Goal: Task Accomplishment & Management: Complete application form

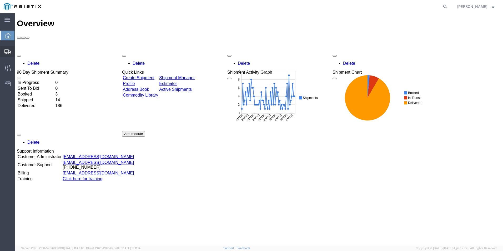
click at [0, 0] on span "Create from Template" at bounding box center [0, 0] width 0 height 0
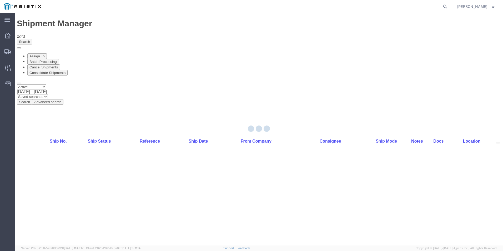
select select "PURCHORD"
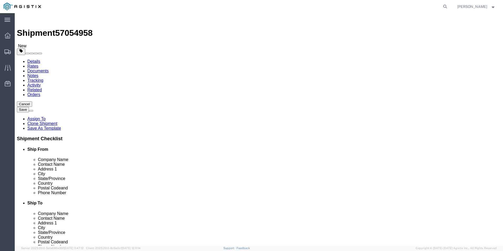
select select "19745"
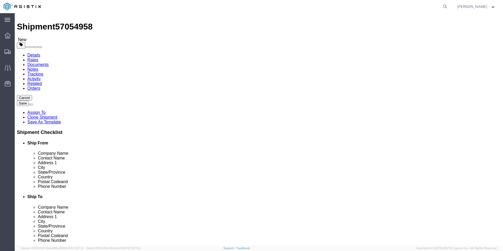
scroll to position [53, 0]
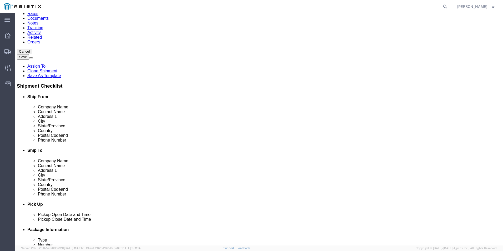
click input "text"
type input "Receiving"
click input "text"
type input "8888888888"
click input "text"
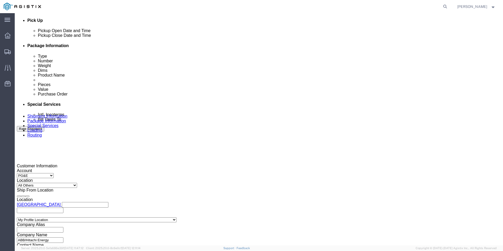
scroll to position [237, 0]
type input "8888888888"
click div
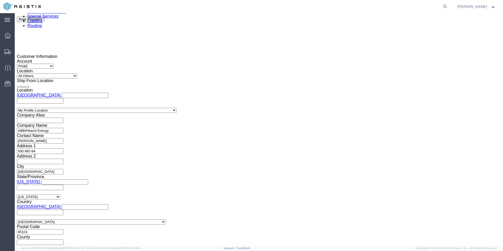
click button "Apply"
click div
click button "Apply"
drag, startPoint x: 90, startPoint y: 101, endPoint x: 86, endPoint y: 99, distance: 4.0
click input "text"
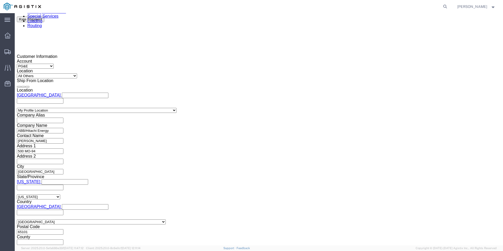
type input "3501417195"
select select "BOL"
type input "JC0002ACF"
click button "Continue"
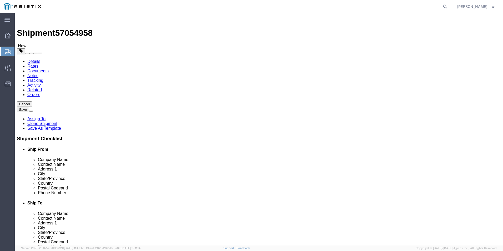
click input "text"
type input "1"
type input "13"
type input "546"
type input "72"
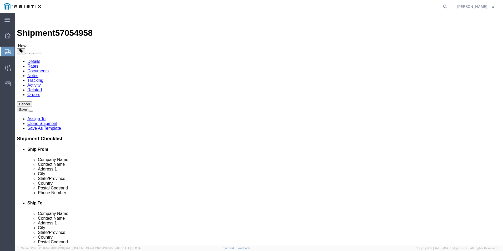
type input "72"
type input "32260.00"
click div "13 x Pallet(s) Standard (Not Stackable) Package Type Select Bulk Bundle(s) Card…"
click dd "0.00 Each"
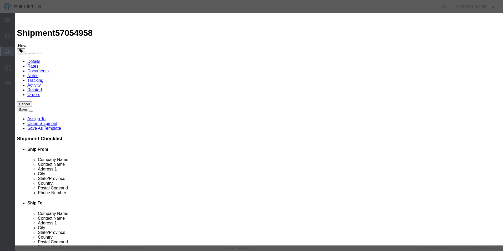
click input "TRANSFORMERS"
drag, startPoint x: 164, startPoint y: 50, endPoint x: 140, endPoint y: 49, distance: 24.2
click div "Product Name TRANSFORMERS Pieces 0.00 Select Bag Barrels 100Board Feet Bottle B…"
type input "13"
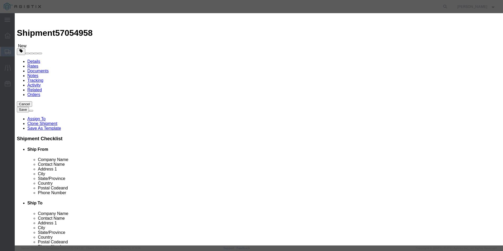
click button "Save & Close"
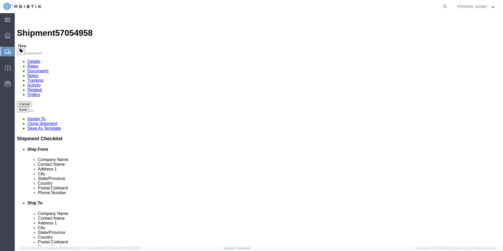
click button "Continue"
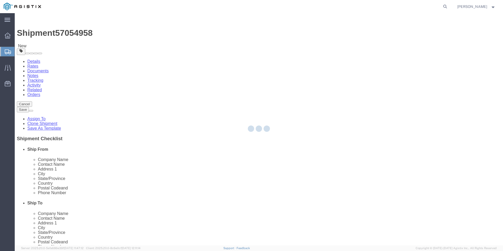
select select
select select "COSTCENTER"
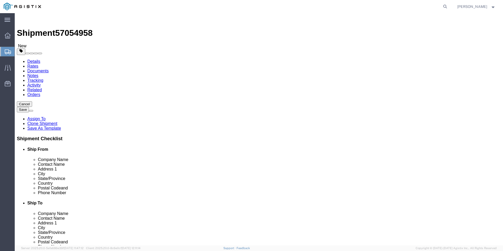
click link "Documents"
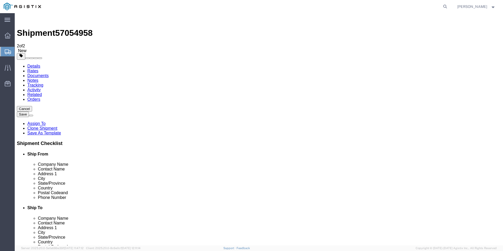
click at [78, 28] on span "57054958" at bounding box center [73, 32] width 37 height 9
copy span "57054958"
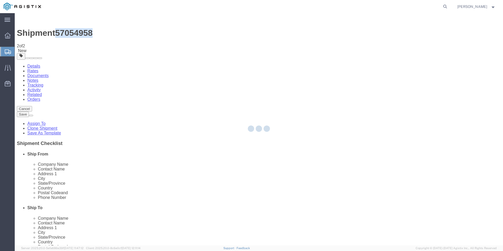
select select "54011"
select select "19745"
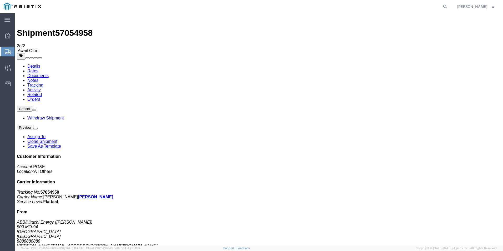
click at [0, 0] on span "Create from Template" at bounding box center [0, 0] width 0 height 0
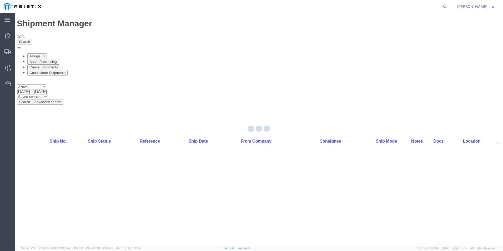
select select "54011"
select select "PURCHORD"
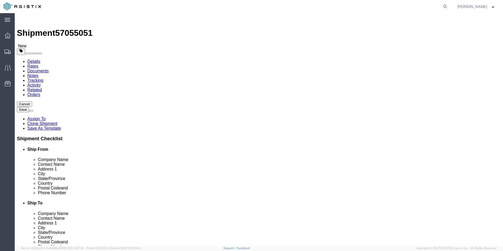
click input "text"
type input "8888888888"
click input "text"
type input "r"
type input "Receiving"
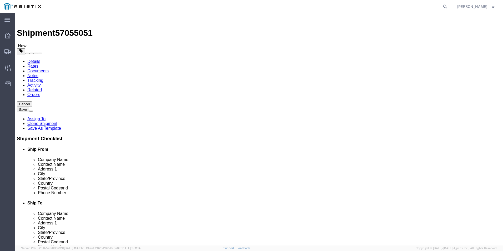
click input "text"
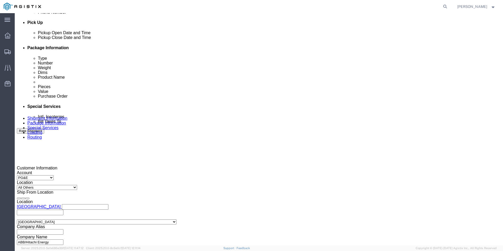
scroll to position [263, 0]
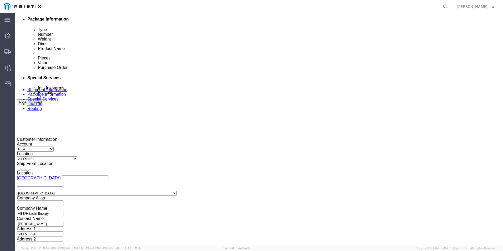
type input "8888888888"
click div
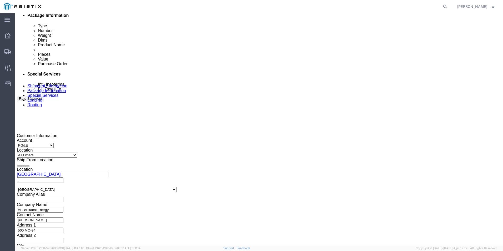
click div
click button "Apply"
click input "text"
type input "3501411927"
select select "BOL"
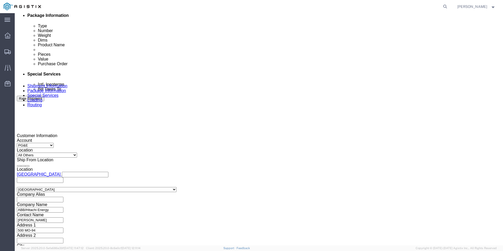
type input "j"
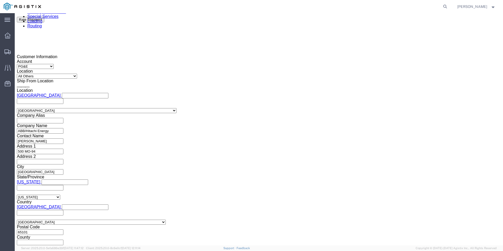
scroll to position [346, 0]
type input "JC0002ACD"
click button "Continue"
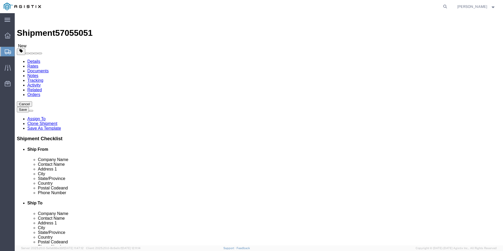
click input "text"
type input "1"
type input "12"
type input "566"
type input "72"
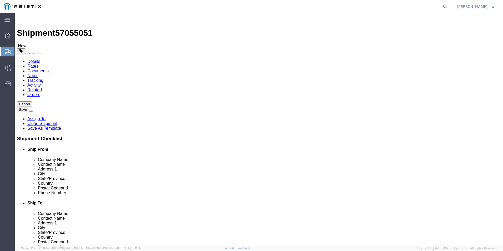
type input "72"
type input "30180.00"
click div "12 x Pallet(s) Standard (Not Stackable) Package Type Select Bulk Bundle(s) Card…"
click dd "0.00 Each"
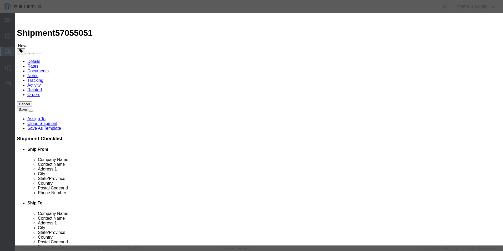
drag, startPoint x: 164, startPoint y: 49, endPoint x: 150, endPoint y: 50, distance: 13.4
click div "0.00"
type input "12"
click button "Save & Close"
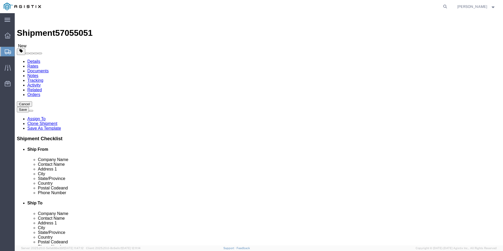
click button "Continue"
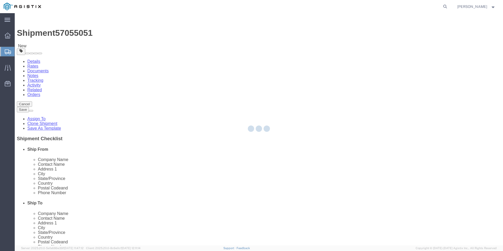
select select
select select "COSTCENTER"
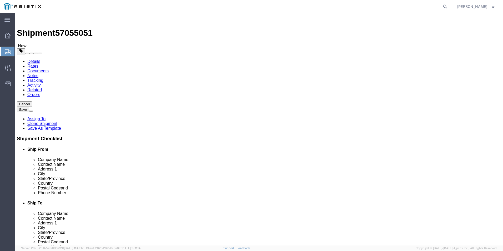
click link "Documents"
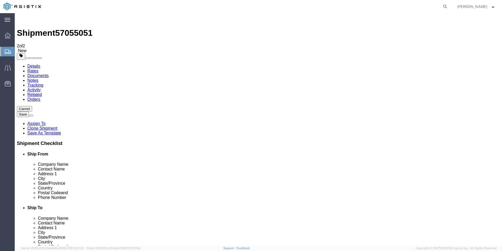
click at [75, 28] on span "57055051" at bounding box center [73, 32] width 37 height 9
copy span "57055051"
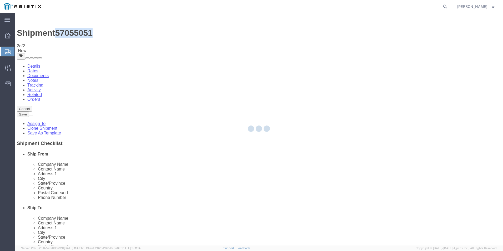
select select "54011"
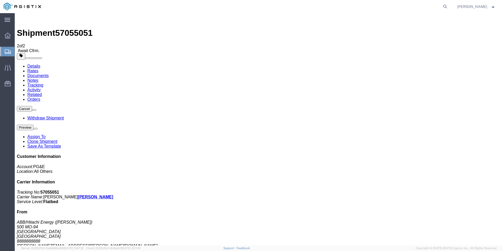
click at [0, 0] on span "Create from Template" at bounding box center [0, 0] width 0 height 0
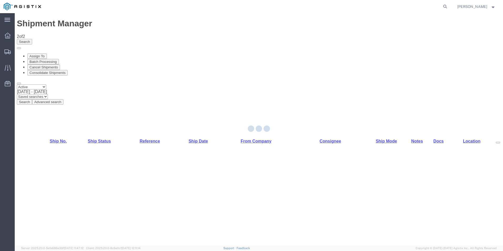
select select "54011"
select select "19740"
select select "PURCHORD"
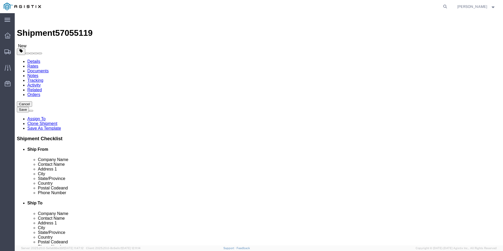
click input "text"
type input "8888888888"
click input "text"
type input "r"
type input "Receiving"
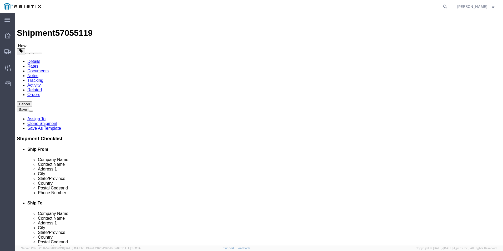
click div "Address [STREET_ADDRESS][PERSON_NAME]"
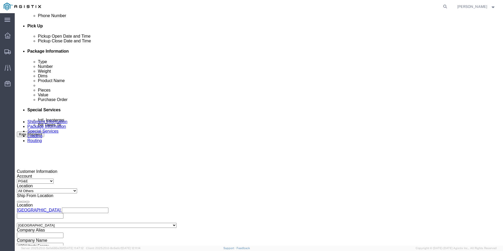
scroll to position [237, 0]
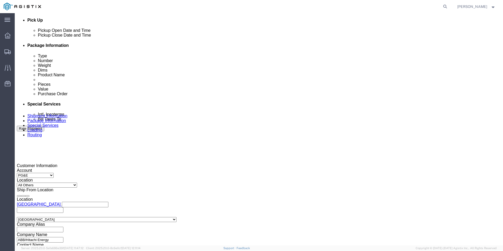
click div
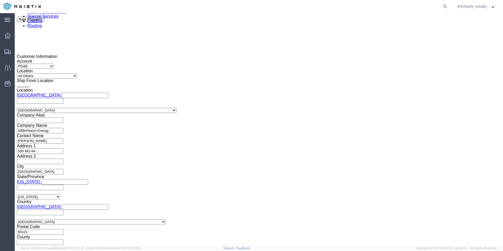
click div
click button "Apply"
click input "text"
type input "3501410152"
select select "BOL"
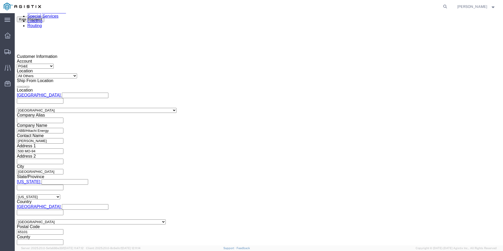
type input "JC0002ACC"
click button "Continue"
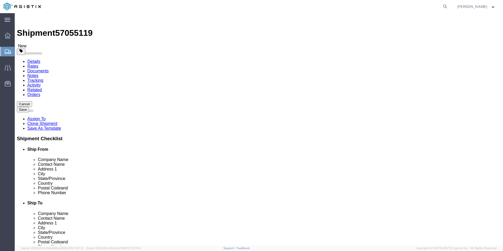
click input "text"
type input "1"
type input "10"
type input "384"
type input "72"
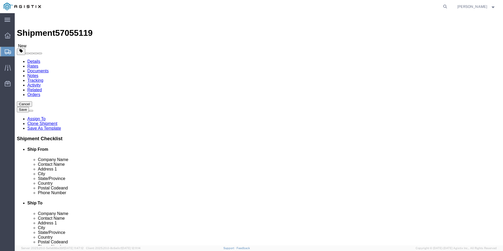
type input "72"
type input "20960.00"
click div "10 x Pallet(s) Standard (Not Stackable) Package Type Select Bulk Bundle(s) Card…"
click dd "0.00 Each"
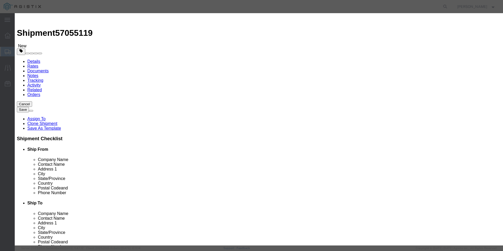
drag, startPoint x: 166, startPoint y: 52, endPoint x: 144, endPoint y: 48, distance: 21.8
click div "Pieces 0.00 Select Bag Barrels 100Board Feet Bottle Box Blister Pack Carats Can…"
type input "10"
click button "Save & Close"
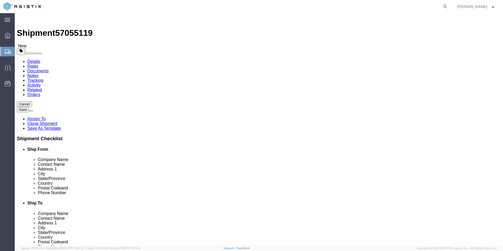
click button "Continue"
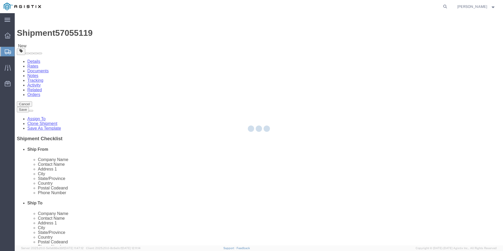
select select
select select "COSTCENTER"
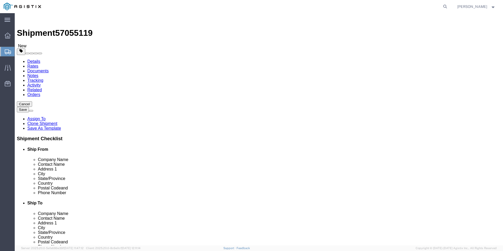
click link "Documents"
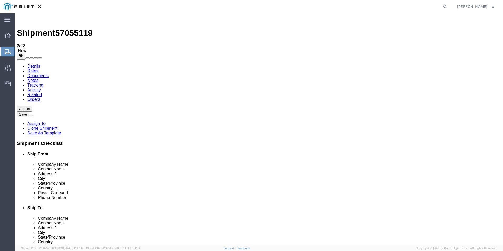
click at [72, 28] on span "57055119" at bounding box center [73, 32] width 37 height 9
copy span "57055119"
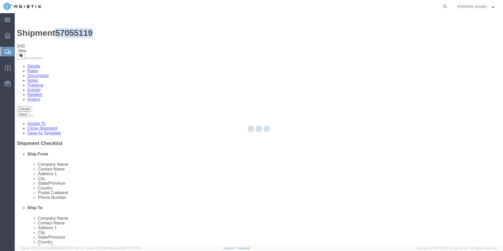
select select "54011"
select select "19740"
